Goal: Task Accomplishment & Management: Use online tool/utility

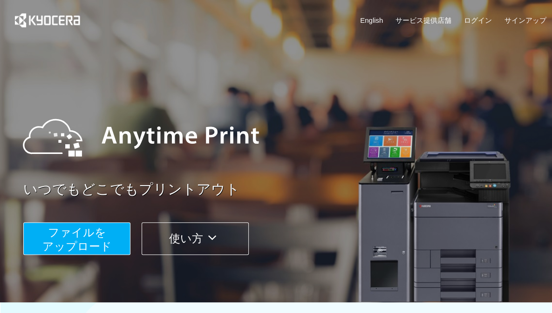
click at [88, 229] on span "ファイルを ​​アップロード" at bounding box center [76, 239] width 69 height 27
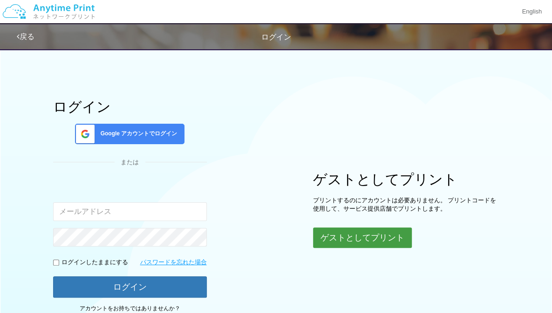
drag, startPoint x: 341, startPoint y: 226, endPoint x: 331, endPoint y: 237, distance: 14.5
click at [331, 237] on button "ゲストとしてプリント" at bounding box center [362, 238] width 99 height 20
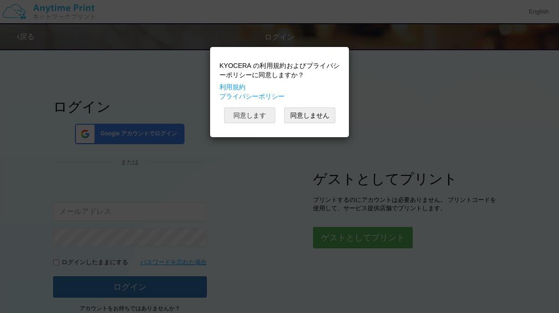
click at [242, 116] on button "同意します" at bounding box center [249, 116] width 51 height 16
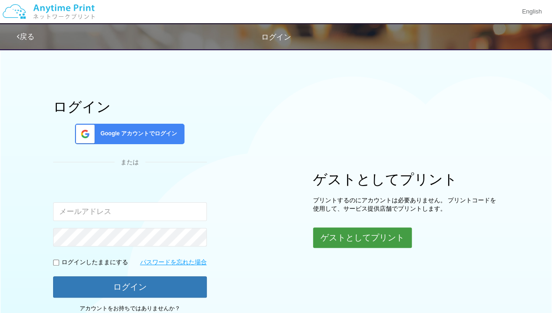
click at [332, 236] on button "ゲストとしてプリント" at bounding box center [362, 238] width 99 height 20
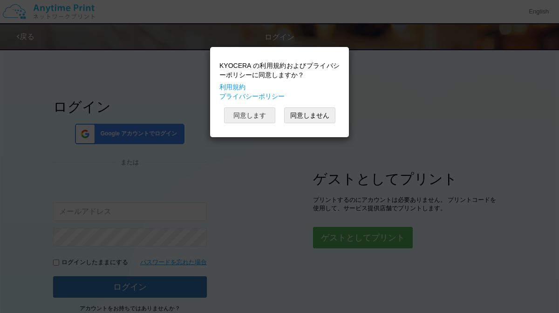
click at [249, 117] on button "同意します" at bounding box center [249, 116] width 51 height 16
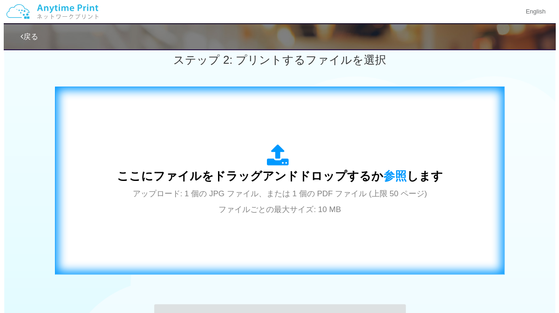
scroll to position [268, 0]
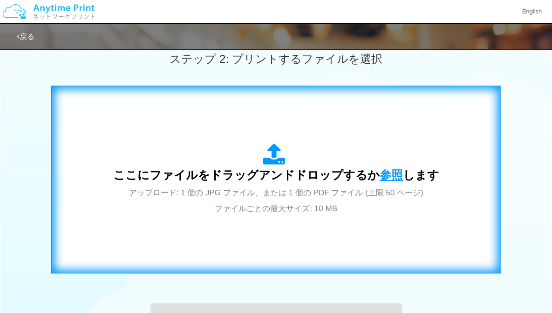
click at [392, 177] on span "参照" at bounding box center [390, 175] width 23 height 13
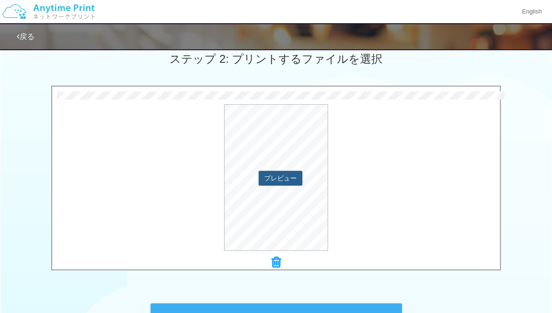
click at [291, 178] on button "プレビュー" at bounding box center [280, 178] width 44 height 15
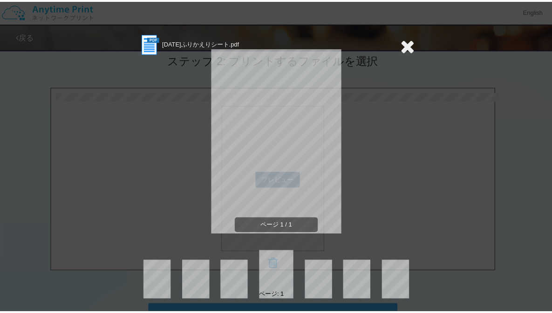
scroll to position [266, 0]
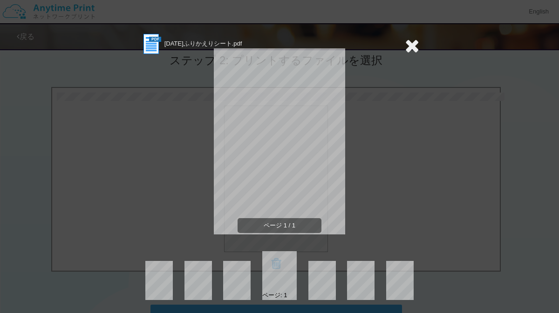
click at [405, 47] on icon at bounding box center [412, 45] width 14 height 19
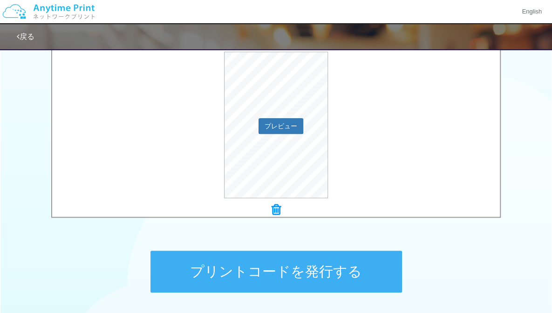
scroll to position [325, 0]
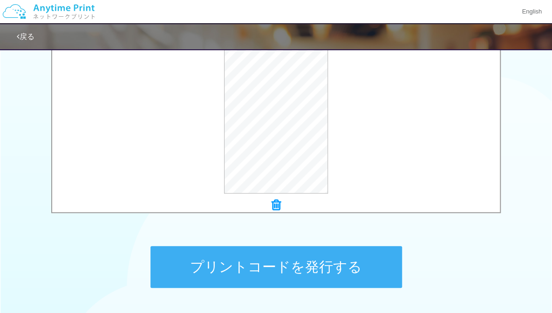
click at [334, 254] on button "プリントコードを発行する" at bounding box center [275, 267] width 251 height 42
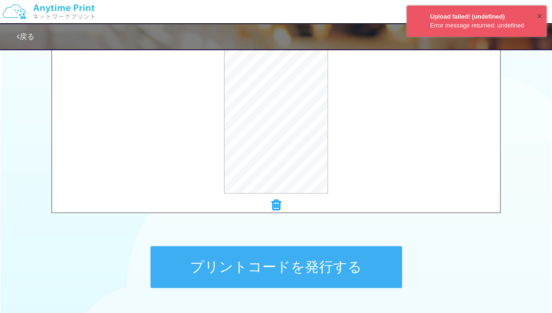
click at [536, 16] on button "×" at bounding box center [539, 17] width 6 height 14
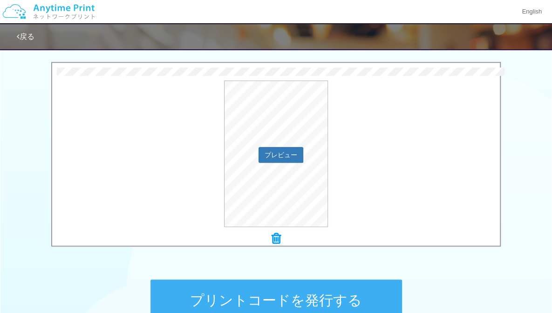
scroll to position [291, 0]
click at [342, 300] on button "プリントコードを発行する" at bounding box center [275, 301] width 251 height 42
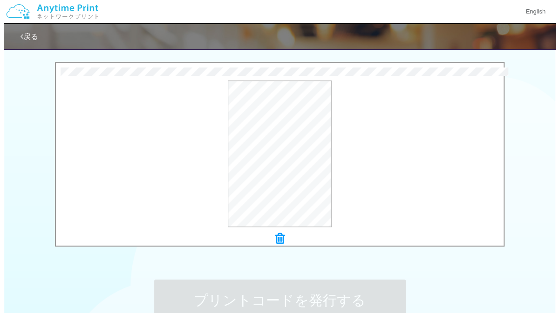
scroll to position [0, 0]
